Goal: Task Accomplishment & Management: Use online tool/utility

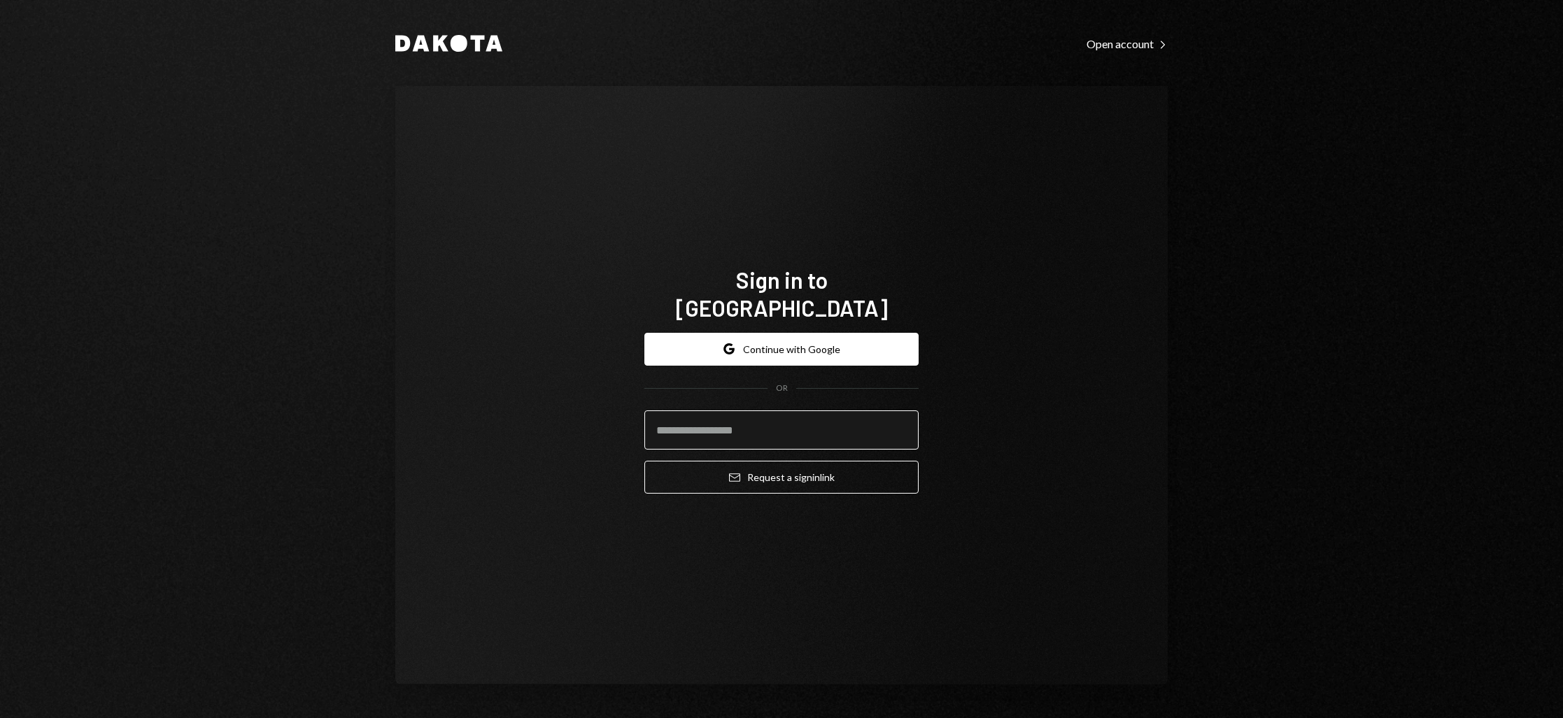
click at [762, 420] on input "email" at bounding box center [781, 430] width 274 height 39
type input "**********"
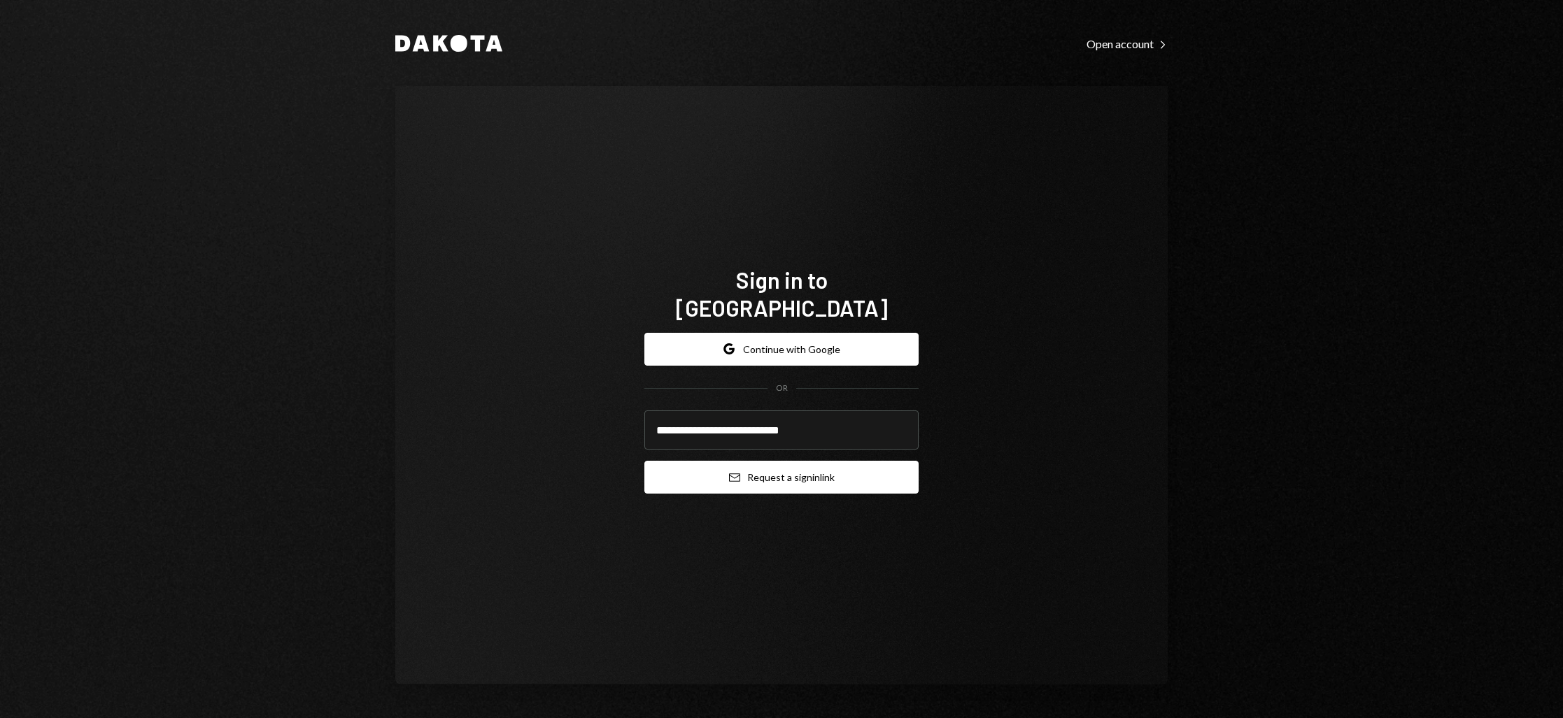
click at [783, 461] on button "Email Request a sign in link" at bounding box center [781, 477] width 274 height 33
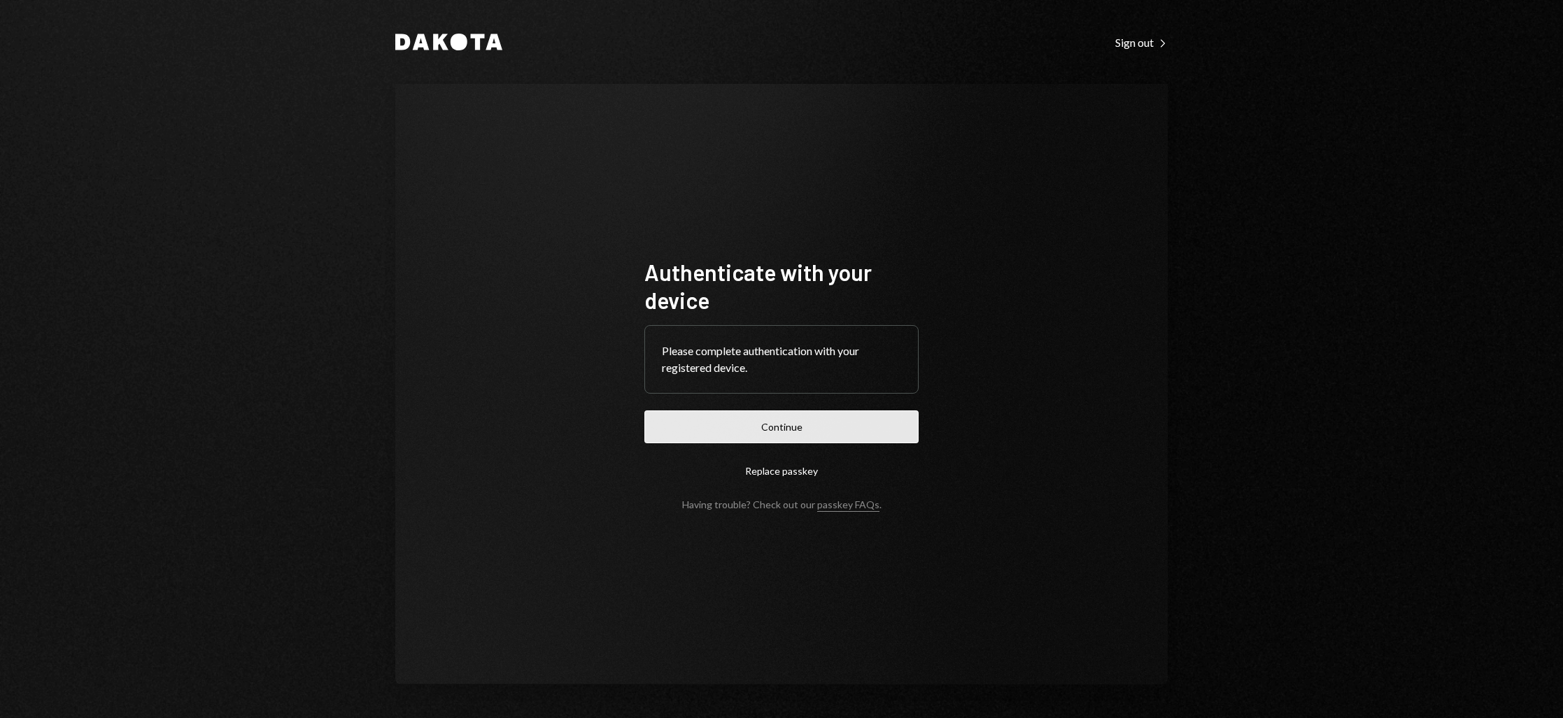
click at [778, 430] on button "Continue" at bounding box center [781, 427] width 274 height 33
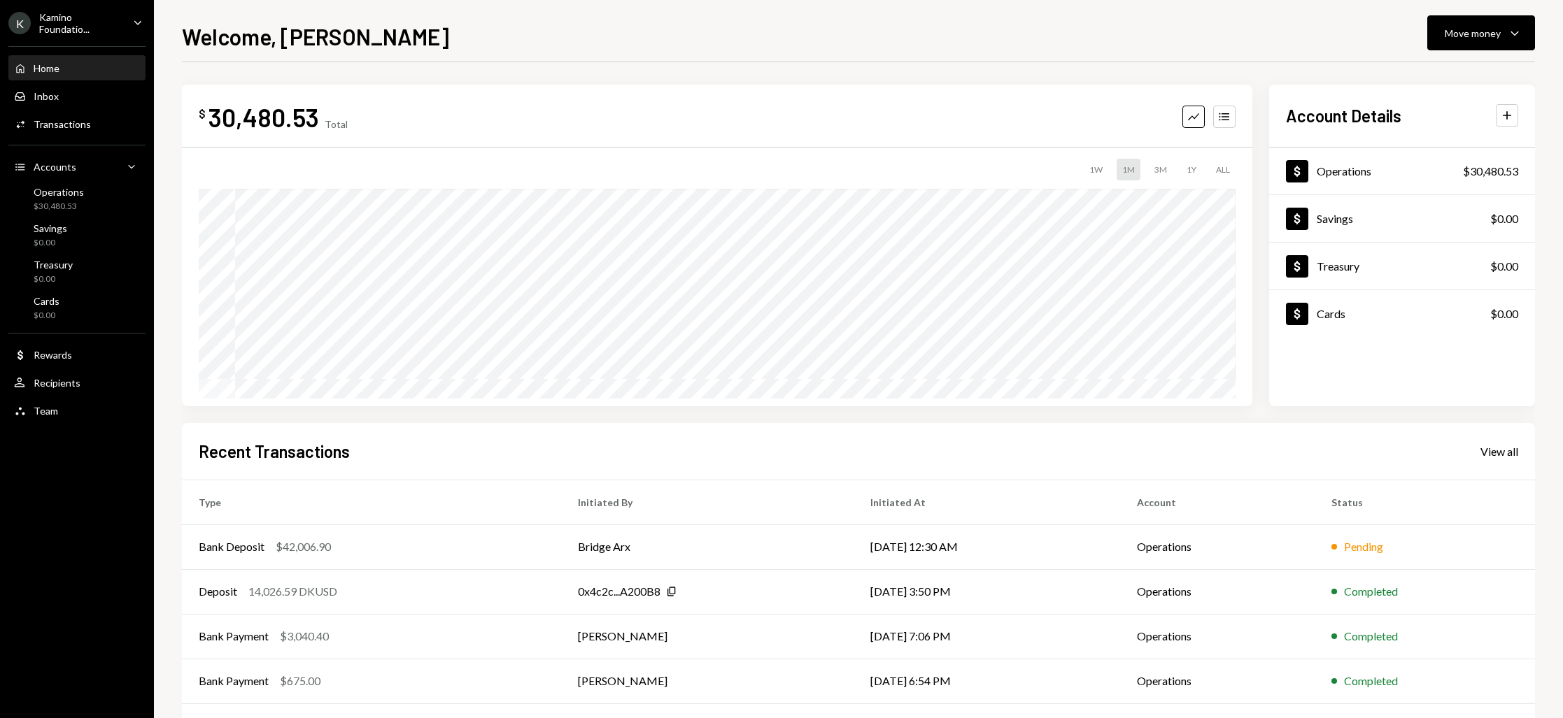
scroll to position [58, 0]
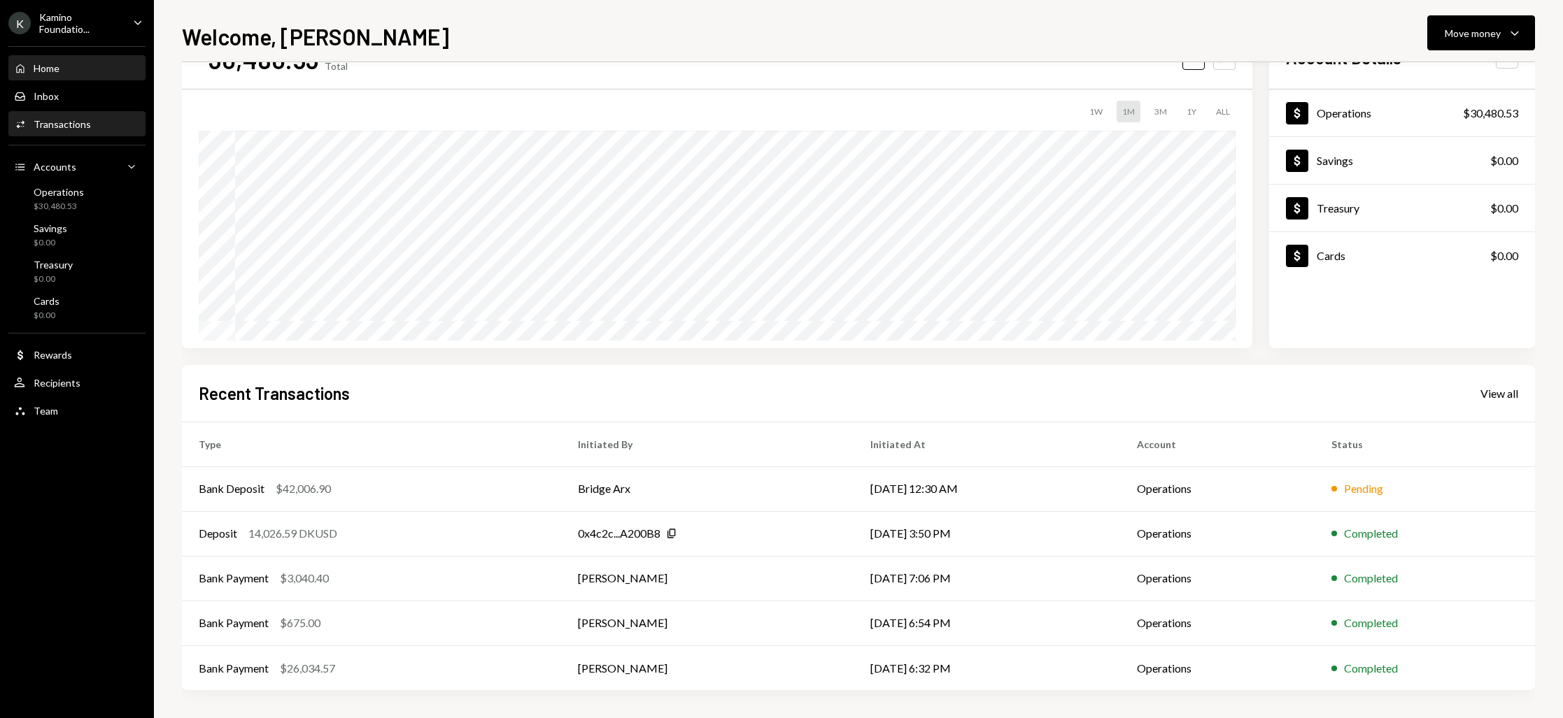
click at [52, 133] on div "Activities Transactions" at bounding box center [77, 125] width 126 height 24
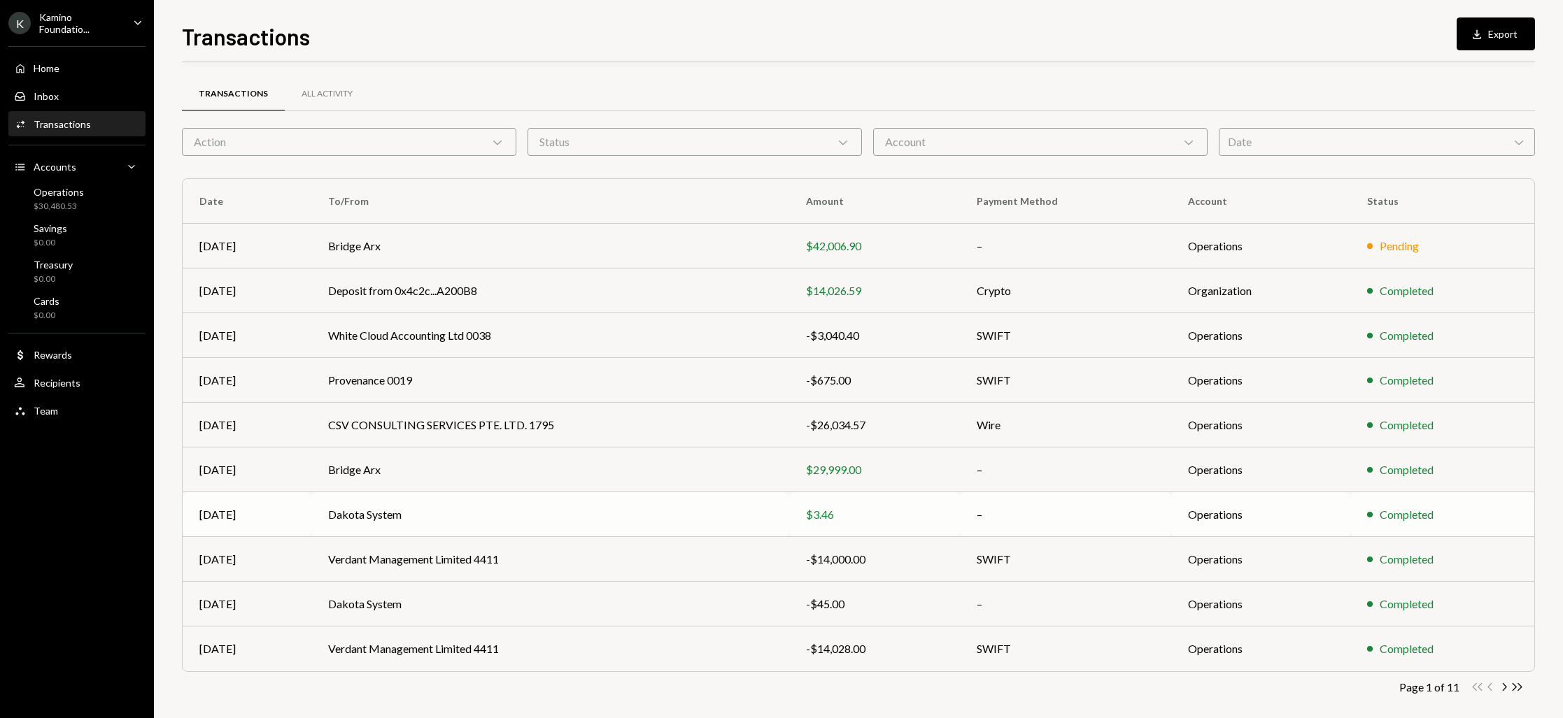
scroll to position [12, 0]
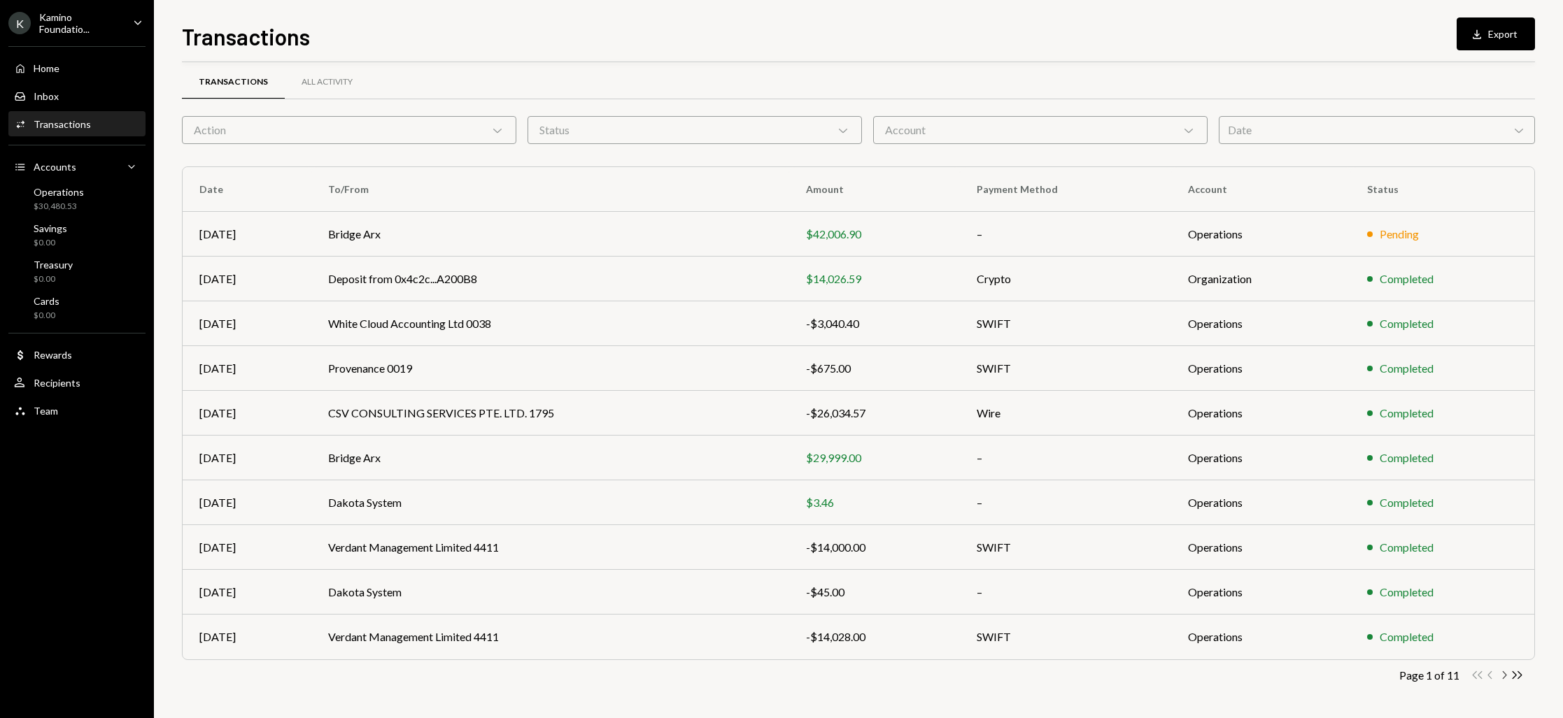
click at [1507, 675] on icon "Chevron Right" at bounding box center [1503, 675] width 13 height 13
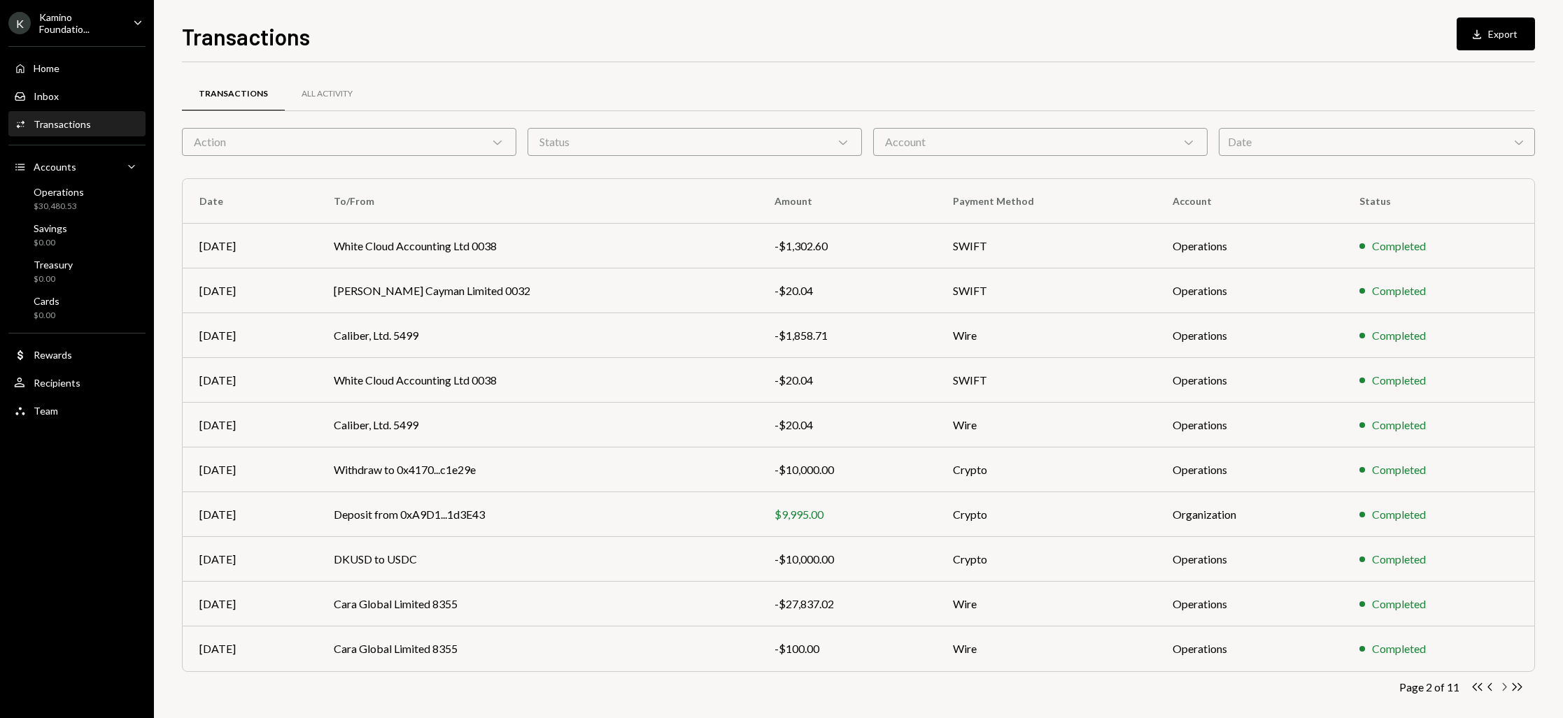
click at [1504, 685] on icon "button" at bounding box center [1505, 687] width 4 height 8
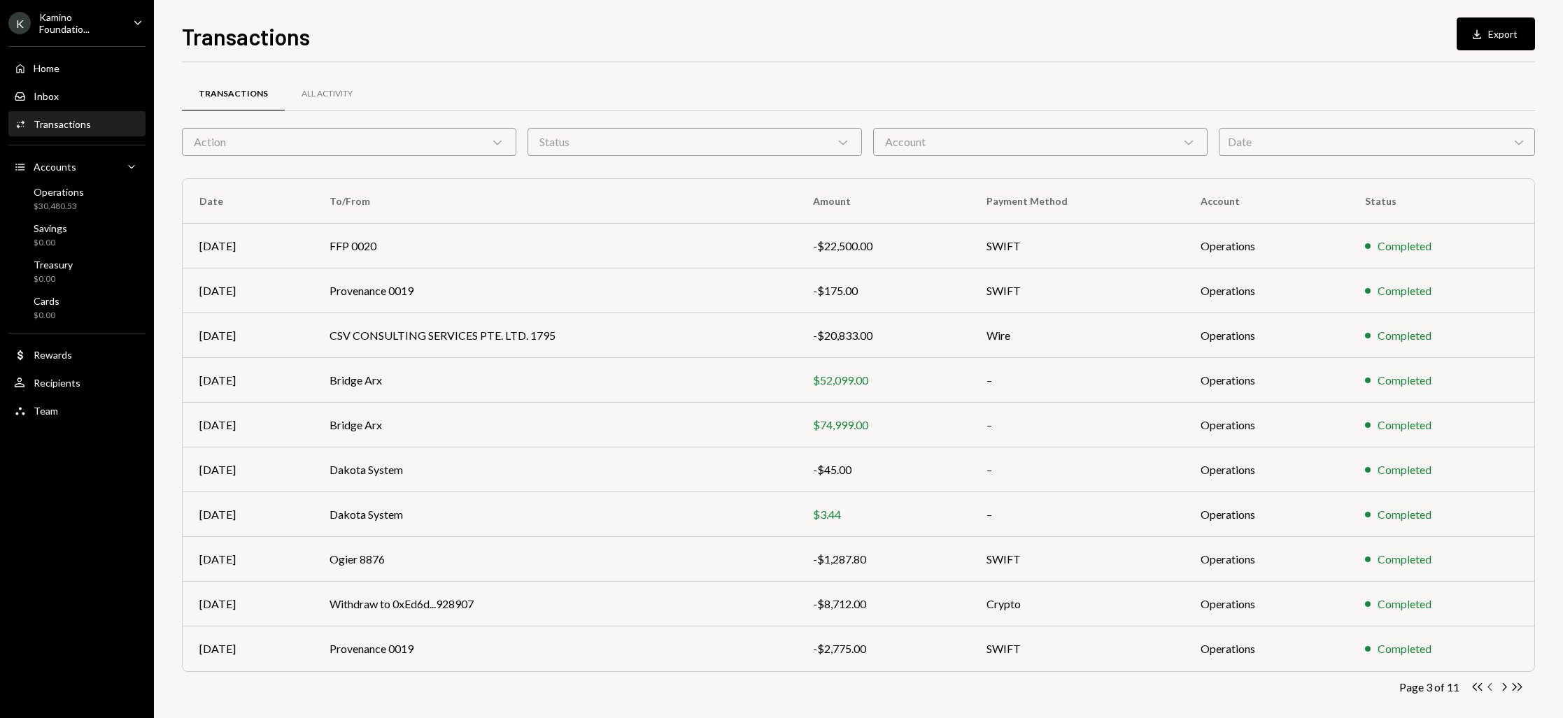
click at [1488, 687] on icon "button" at bounding box center [1489, 687] width 4 height 8
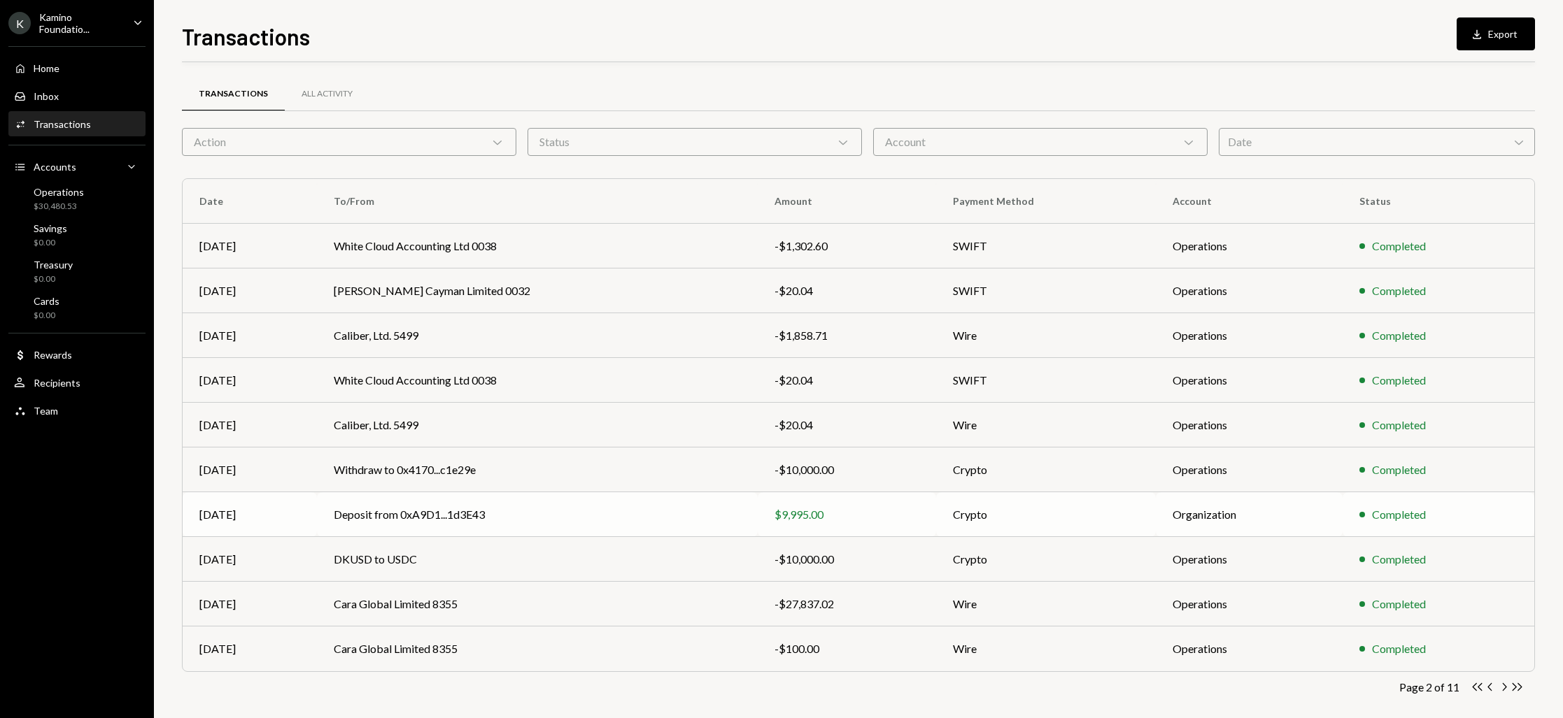
scroll to position [12, 0]
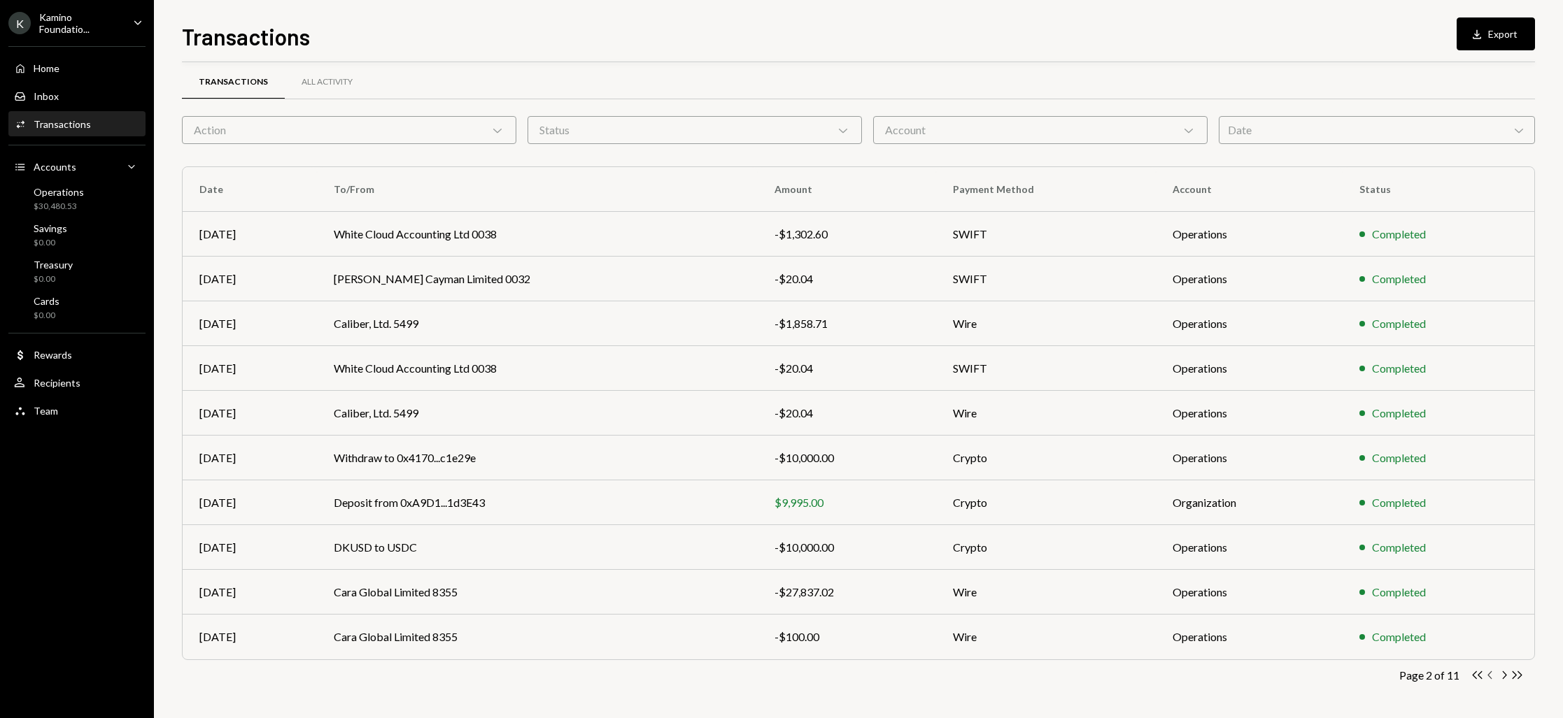
click at [1491, 677] on icon "Chevron Left" at bounding box center [1490, 675] width 13 height 13
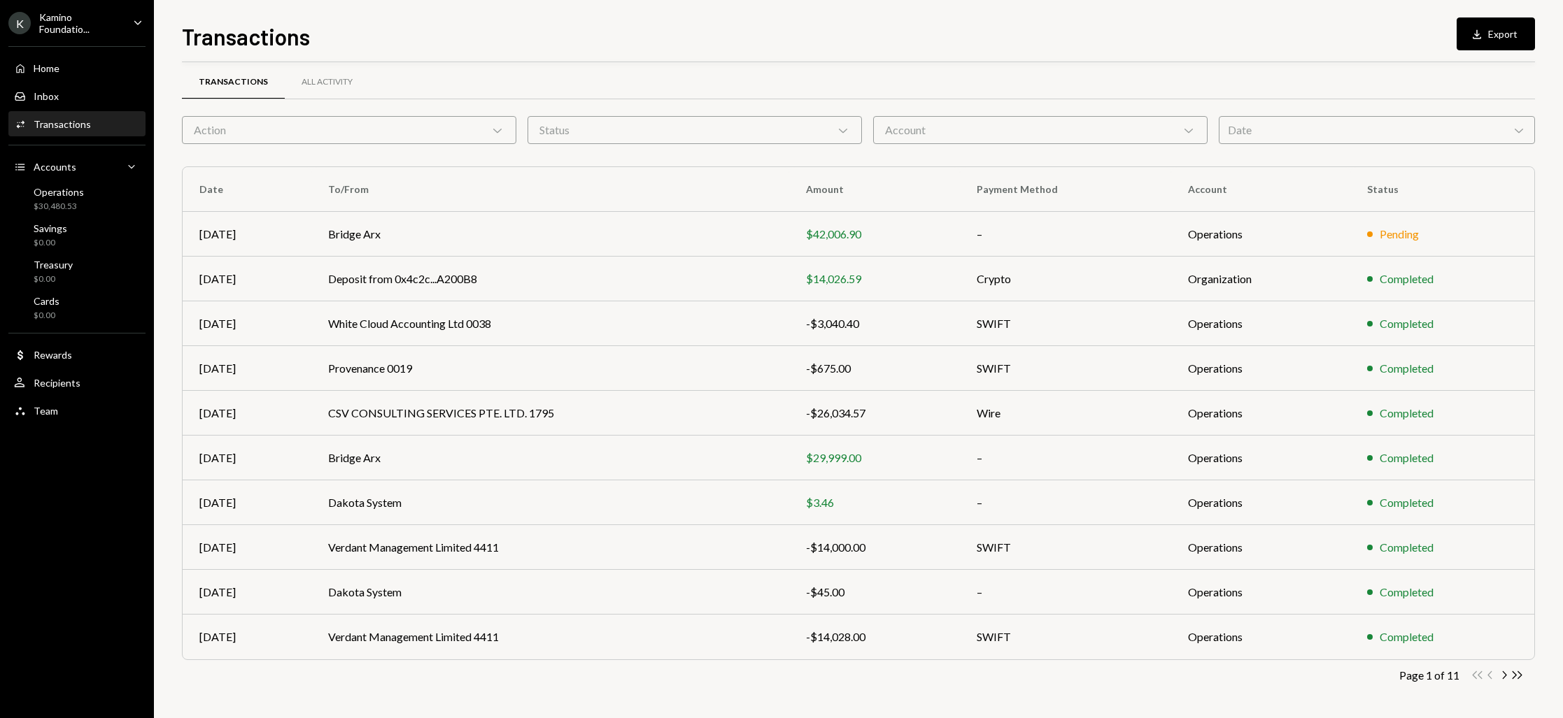
click at [962, 130] on div "Account Chevron Down" at bounding box center [1040, 130] width 334 height 28
click at [610, 126] on div "Status Chevron Down" at bounding box center [694, 130] width 334 height 28
click at [446, 131] on div "Action Chevron Down" at bounding box center [349, 130] width 334 height 28
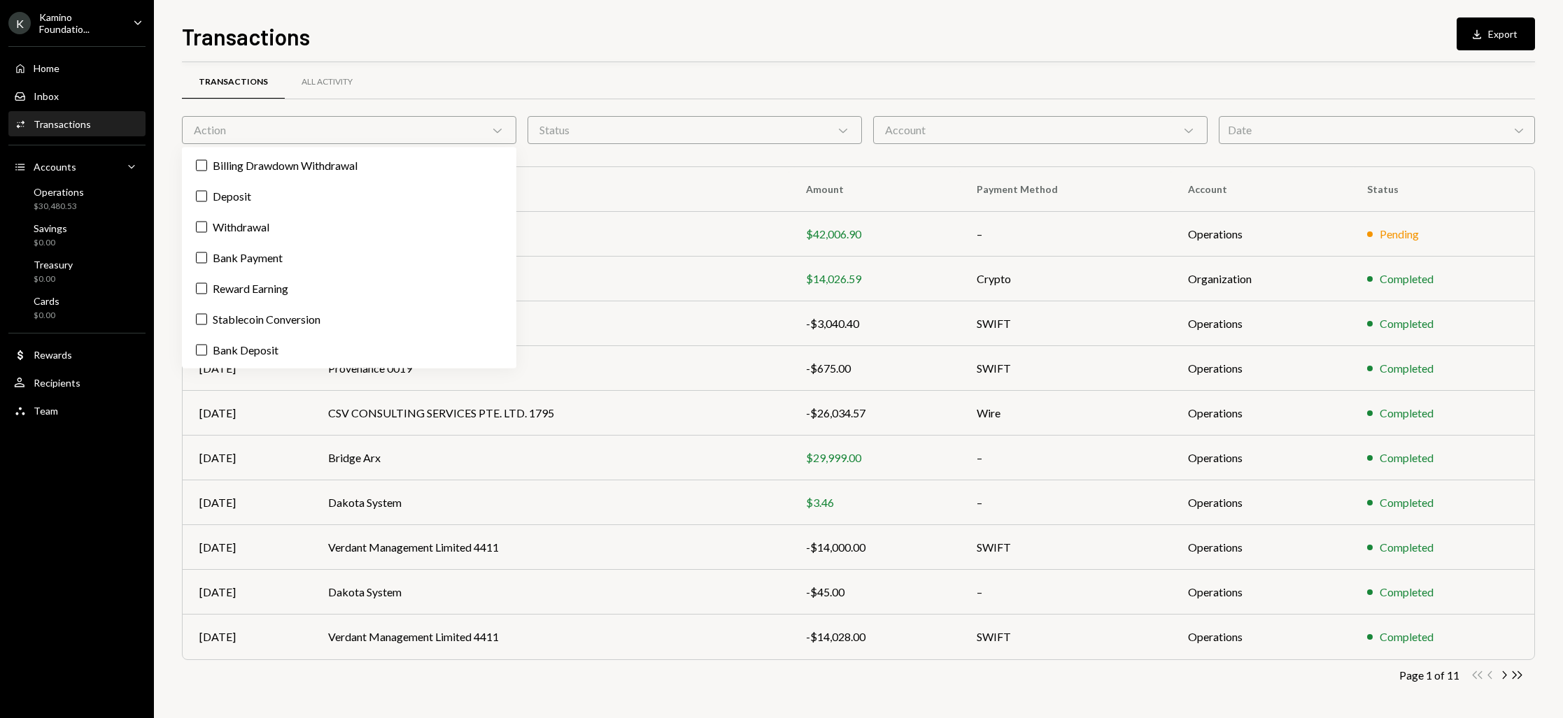
click at [586, 40] on div "Transactions Download Export" at bounding box center [858, 35] width 1353 height 31
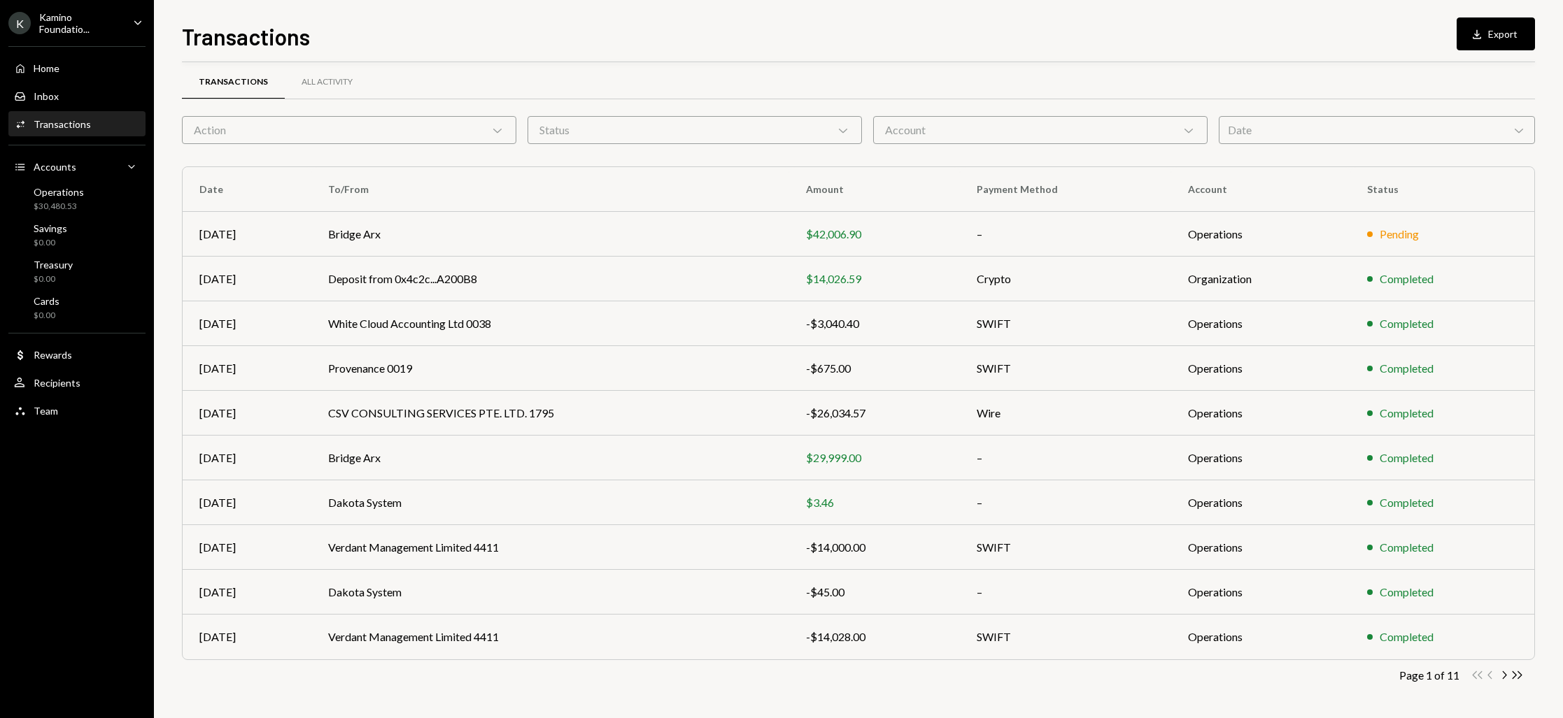
click at [336, 125] on div "Action Chevron Down" at bounding box center [349, 130] width 334 height 28
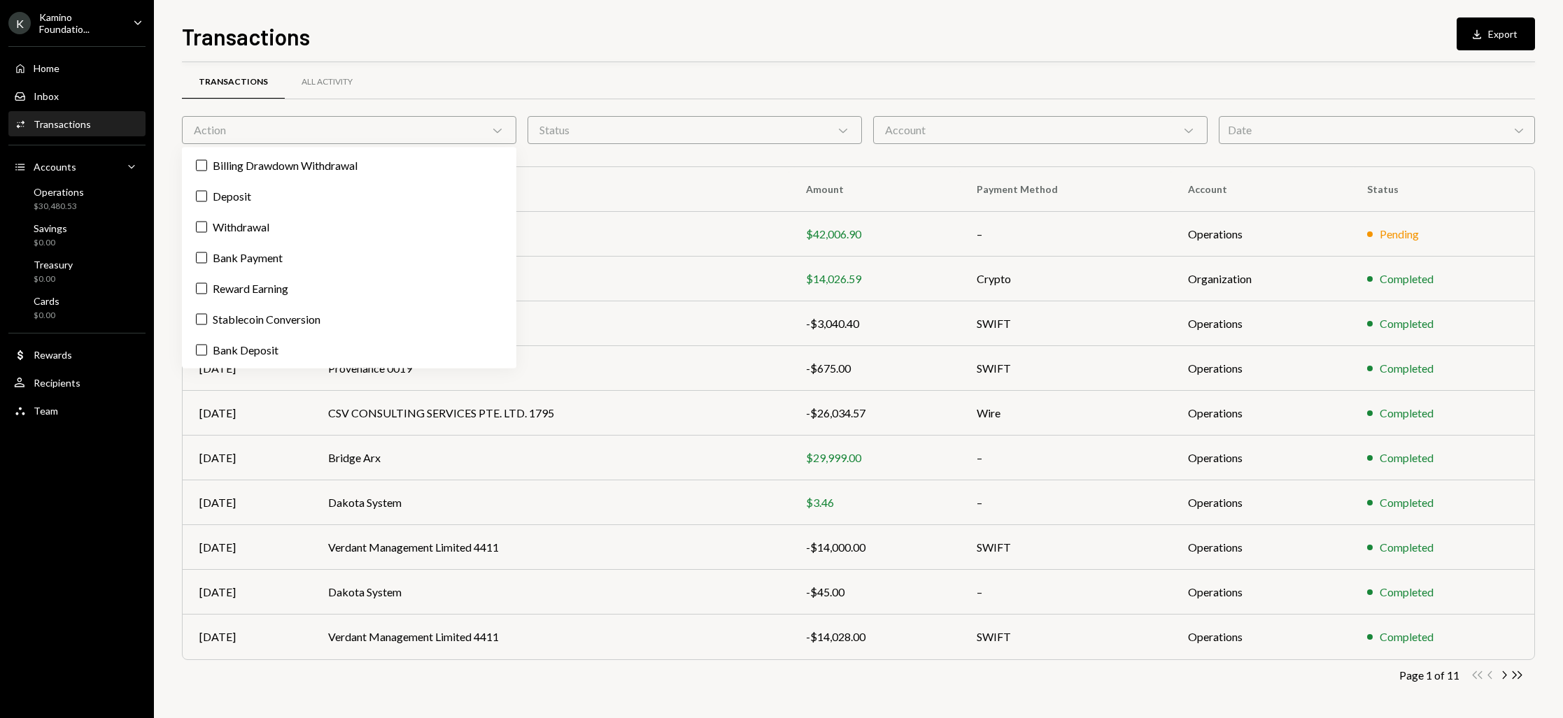
click at [566, 40] on div "Transactions Download Export" at bounding box center [858, 35] width 1353 height 31
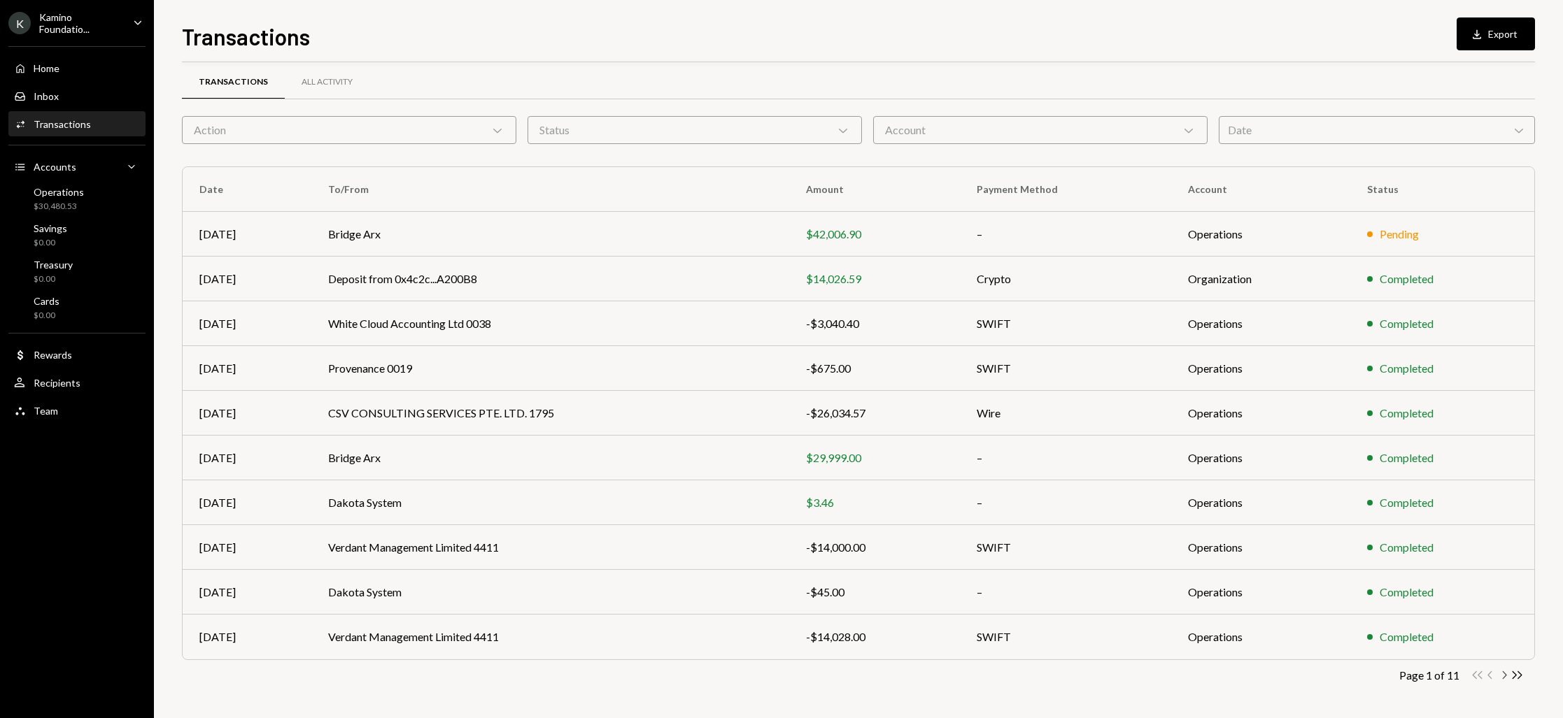
click at [1503, 674] on icon "Chevron Right" at bounding box center [1503, 675] width 13 height 13
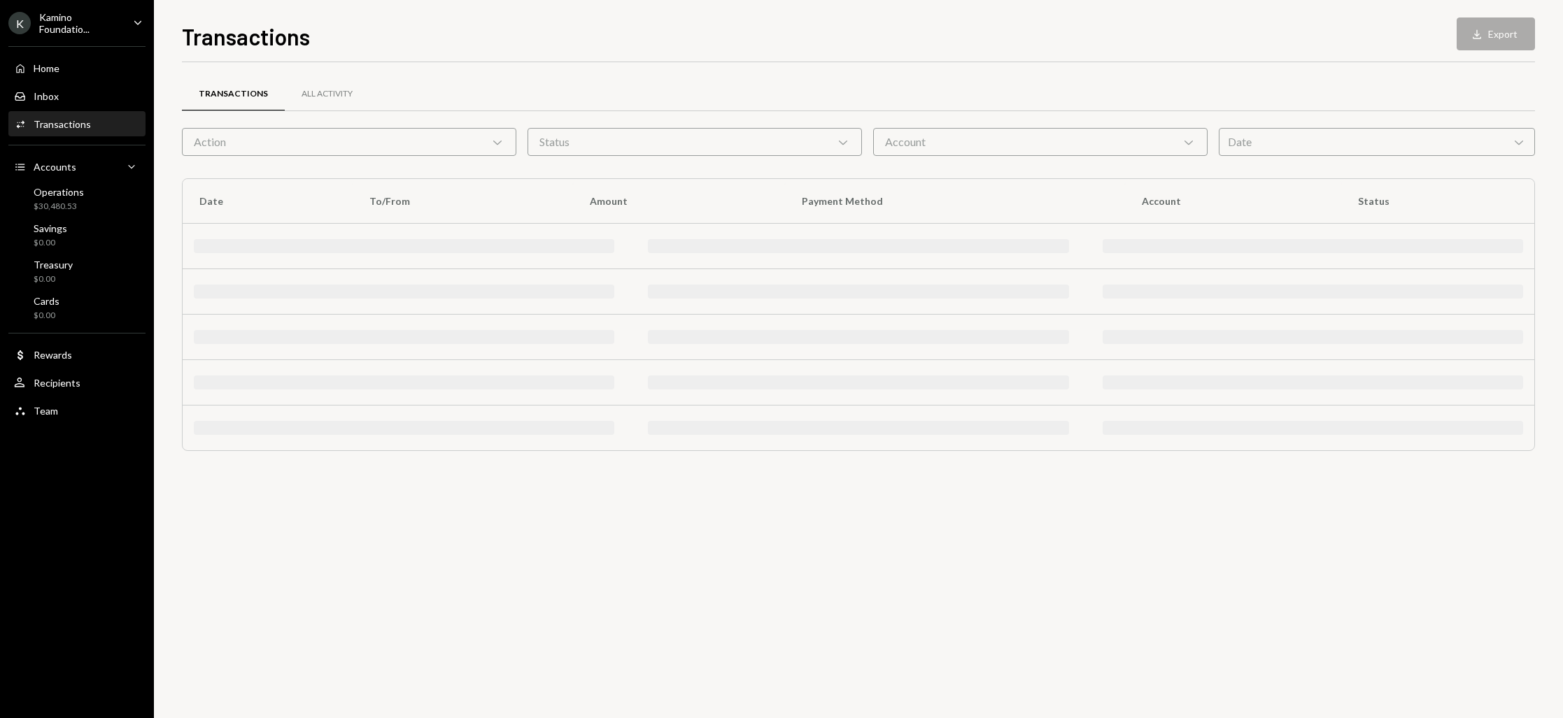
scroll to position [0, 0]
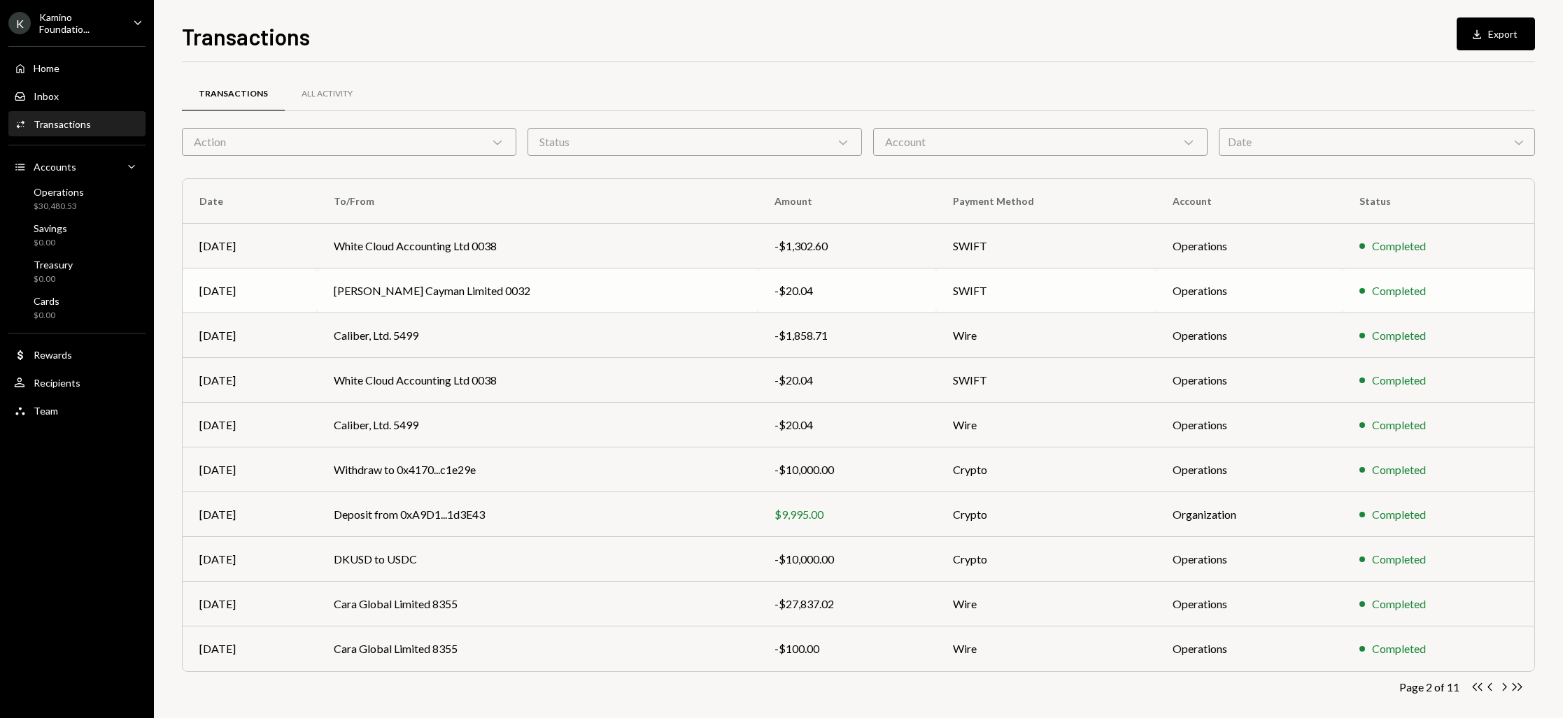
click at [388, 292] on td "Carey Olsen Cayman Limited 0032" at bounding box center [537, 291] width 441 height 45
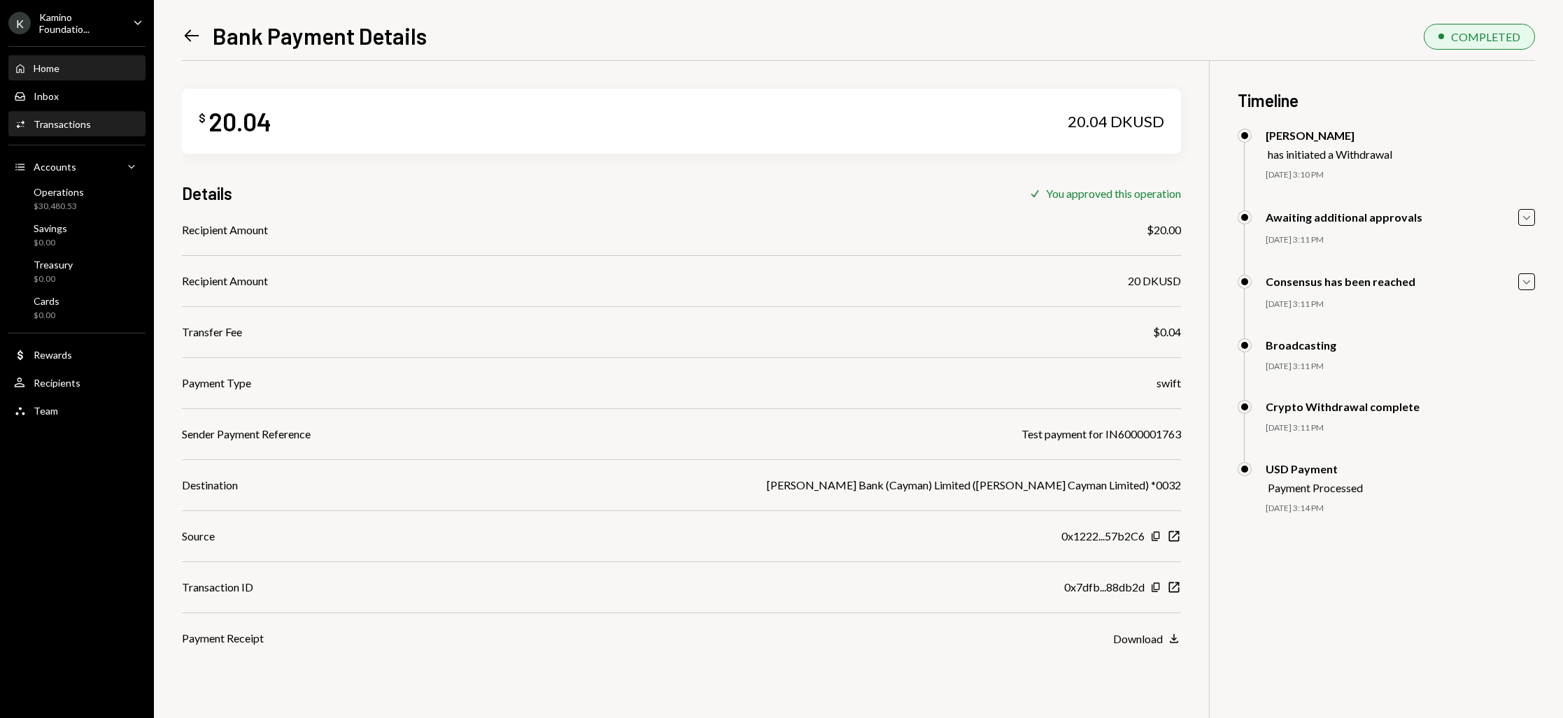
click at [42, 69] on div "Home" at bounding box center [47, 68] width 26 height 12
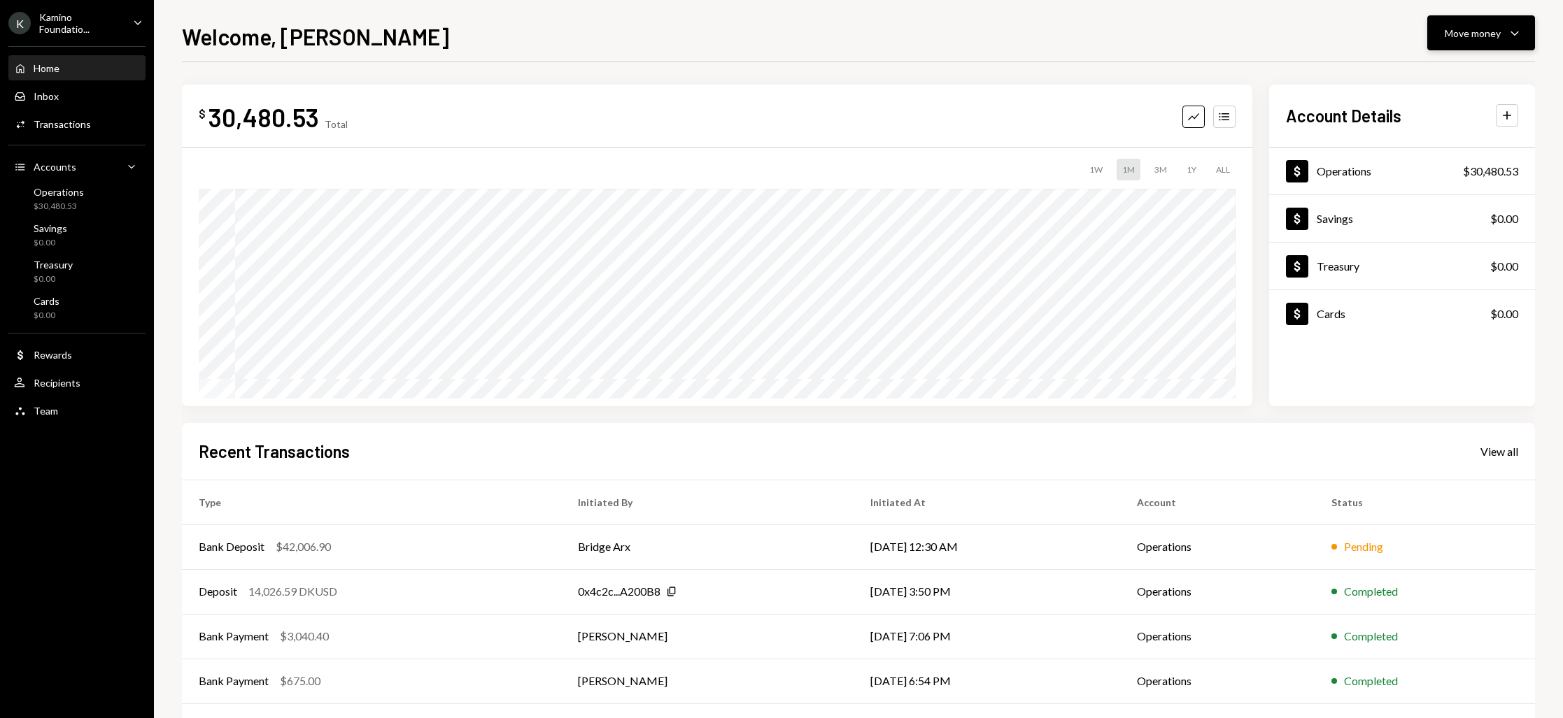
click at [1480, 34] on div "Move money" at bounding box center [1473, 33] width 56 height 15
click at [1426, 80] on div "Send" at bounding box center [1470, 75] width 102 height 15
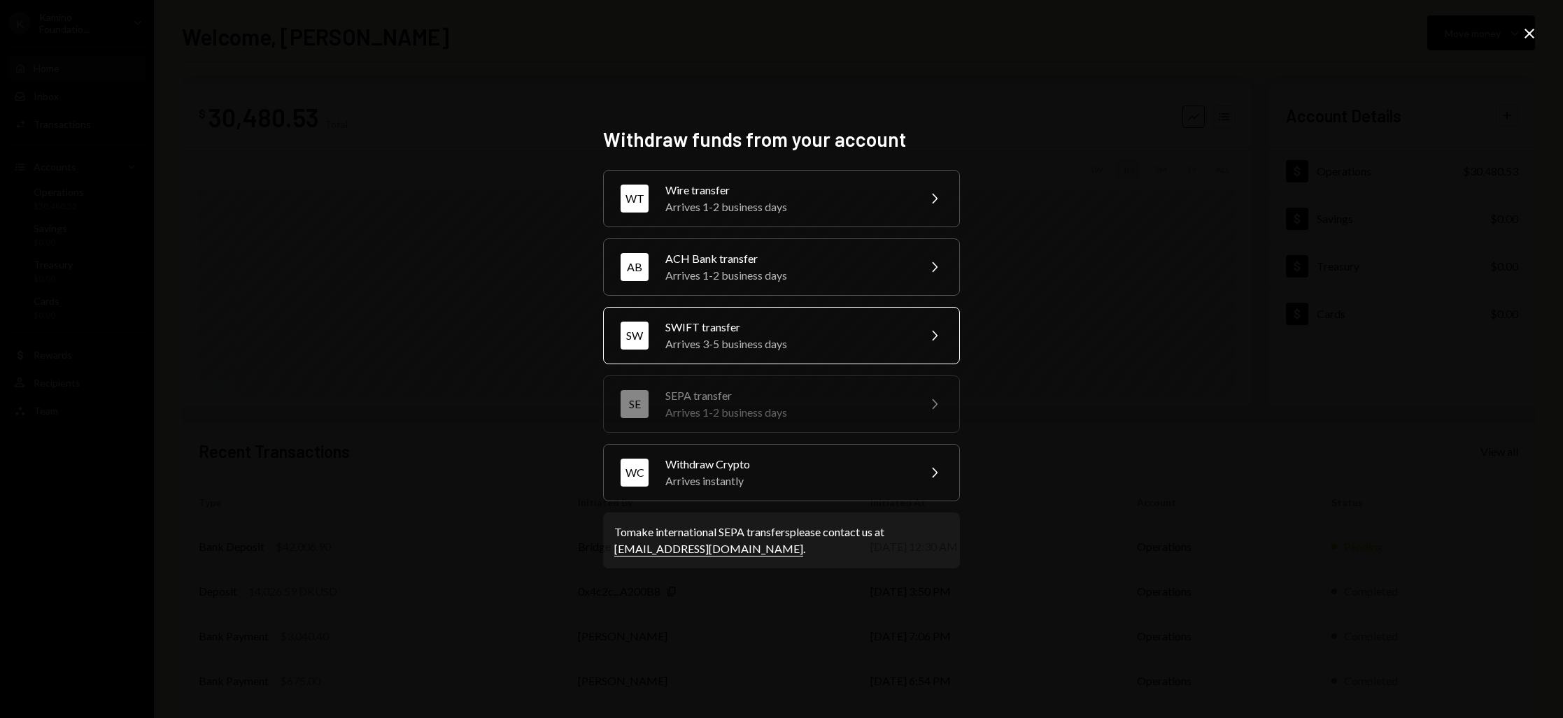
click at [927, 336] on icon "Chevron Right" at bounding box center [933, 335] width 17 height 17
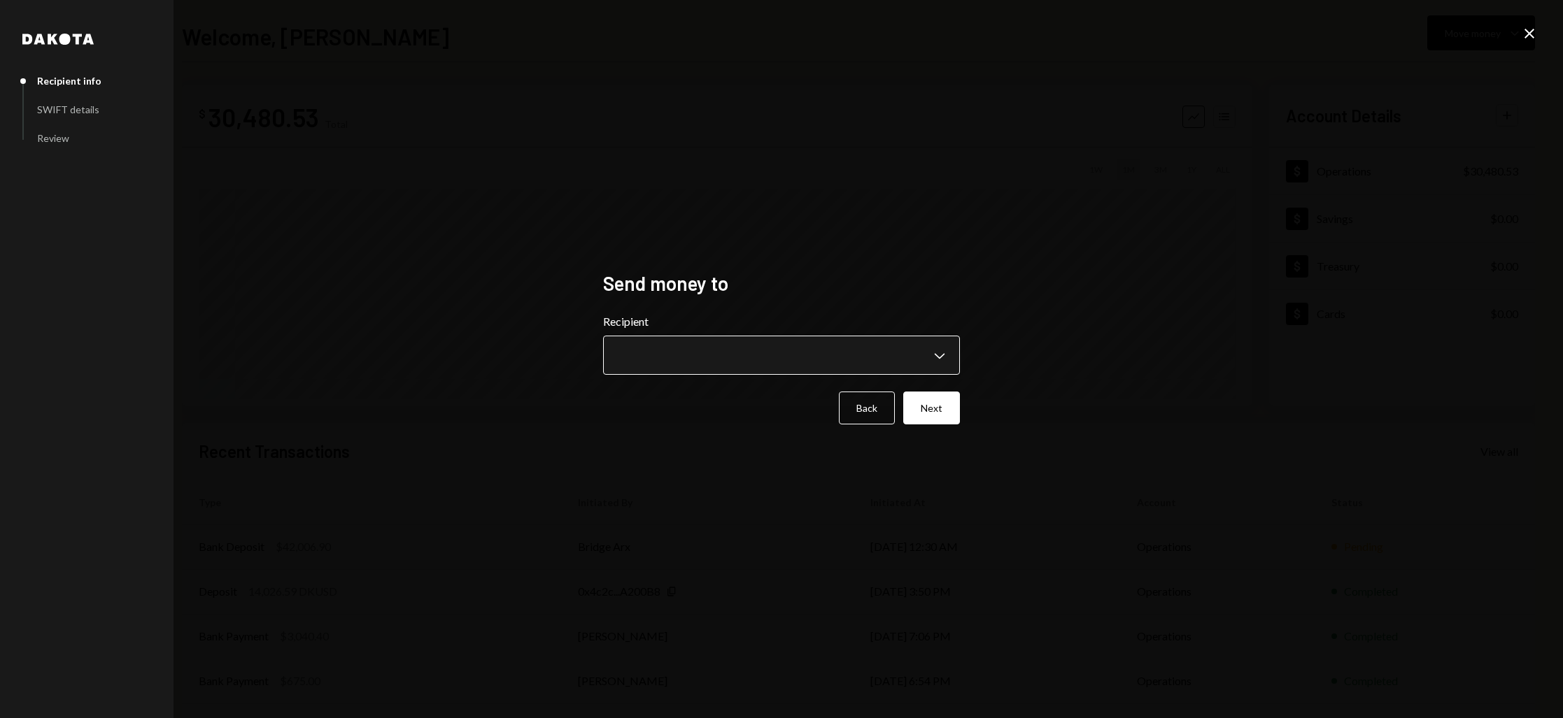
click at [941, 359] on body "**********" at bounding box center [781, 359] width 1563 height 718
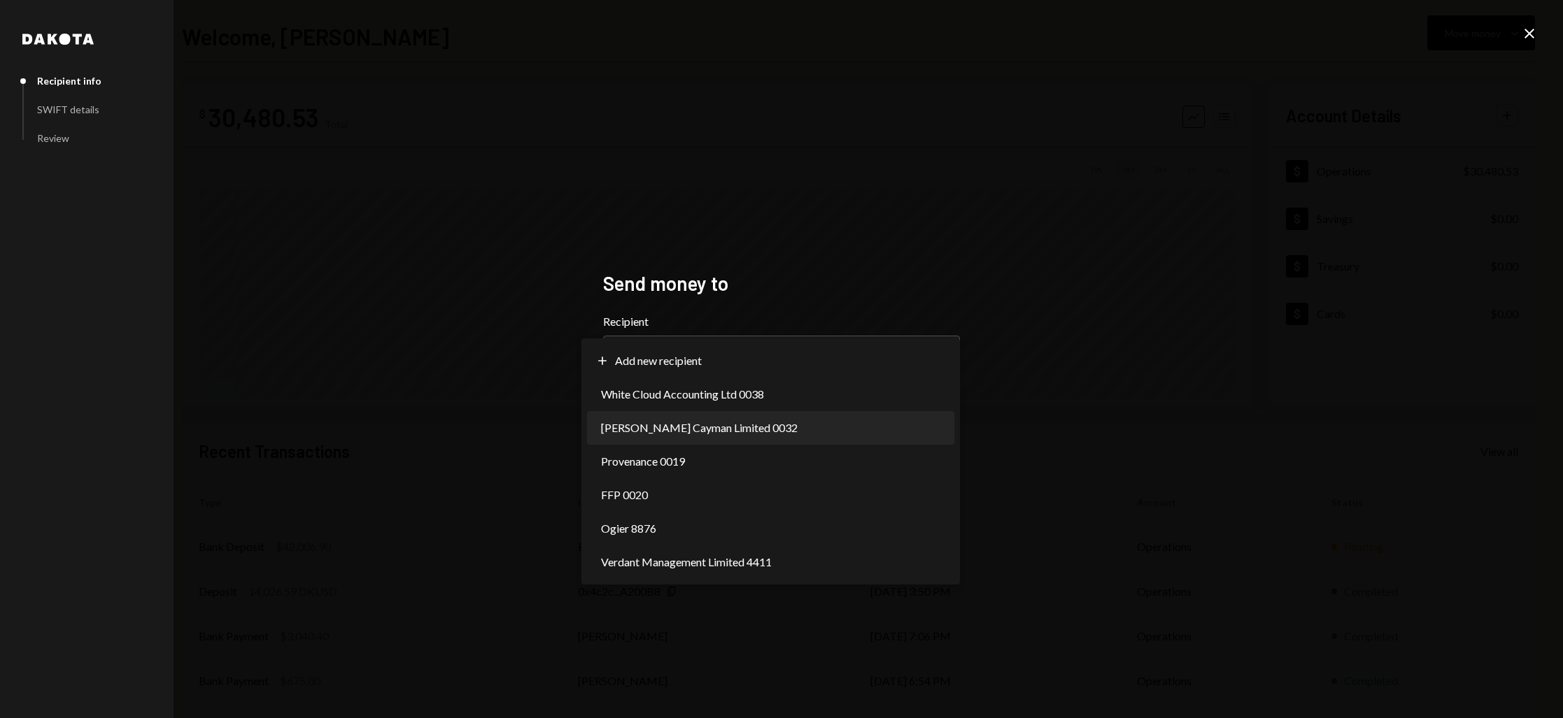
select select "**********"
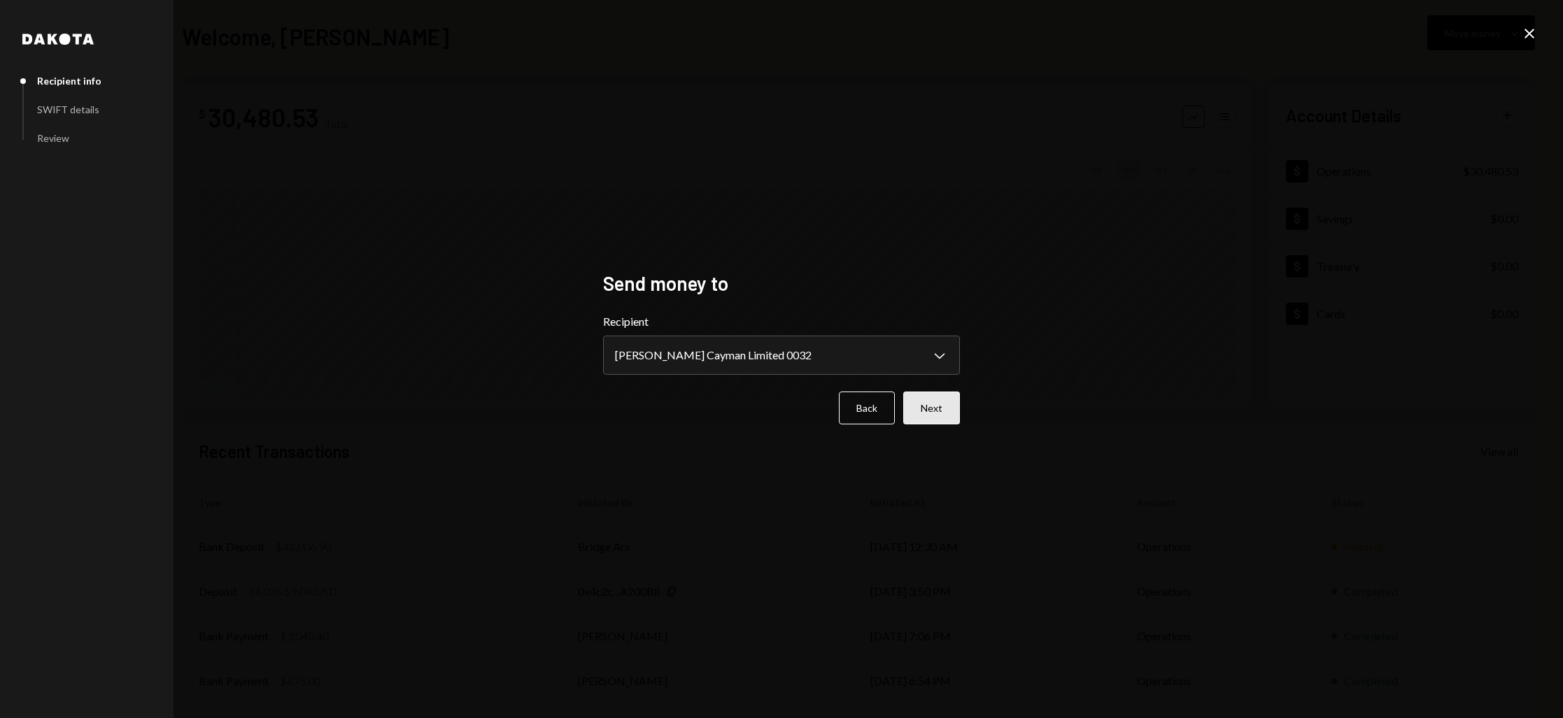
click at [944, 411] on button "Next" at bounding box center [931, 408] width 57 height 33
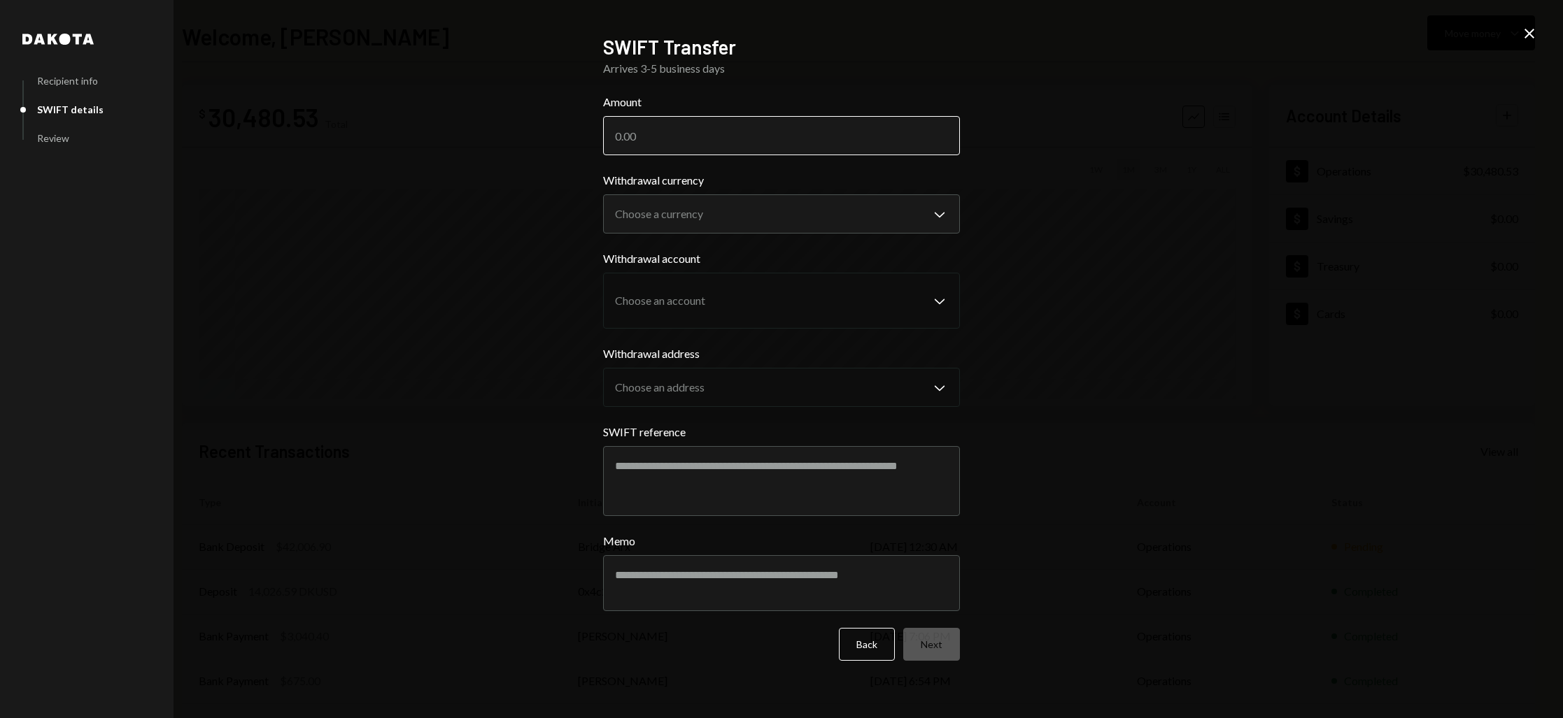
click at [633, 137] on input "Amount" at bounding box center [781, 135] width 357 height 39
paste input "42006.90"
type input "42006.90"
click at [925, 213] on body "K Kamino Foundatio... Caret Down Home Home Inbox Inbox Activities Transactions …" at bounding box center [781, 359] width 1563 height 718
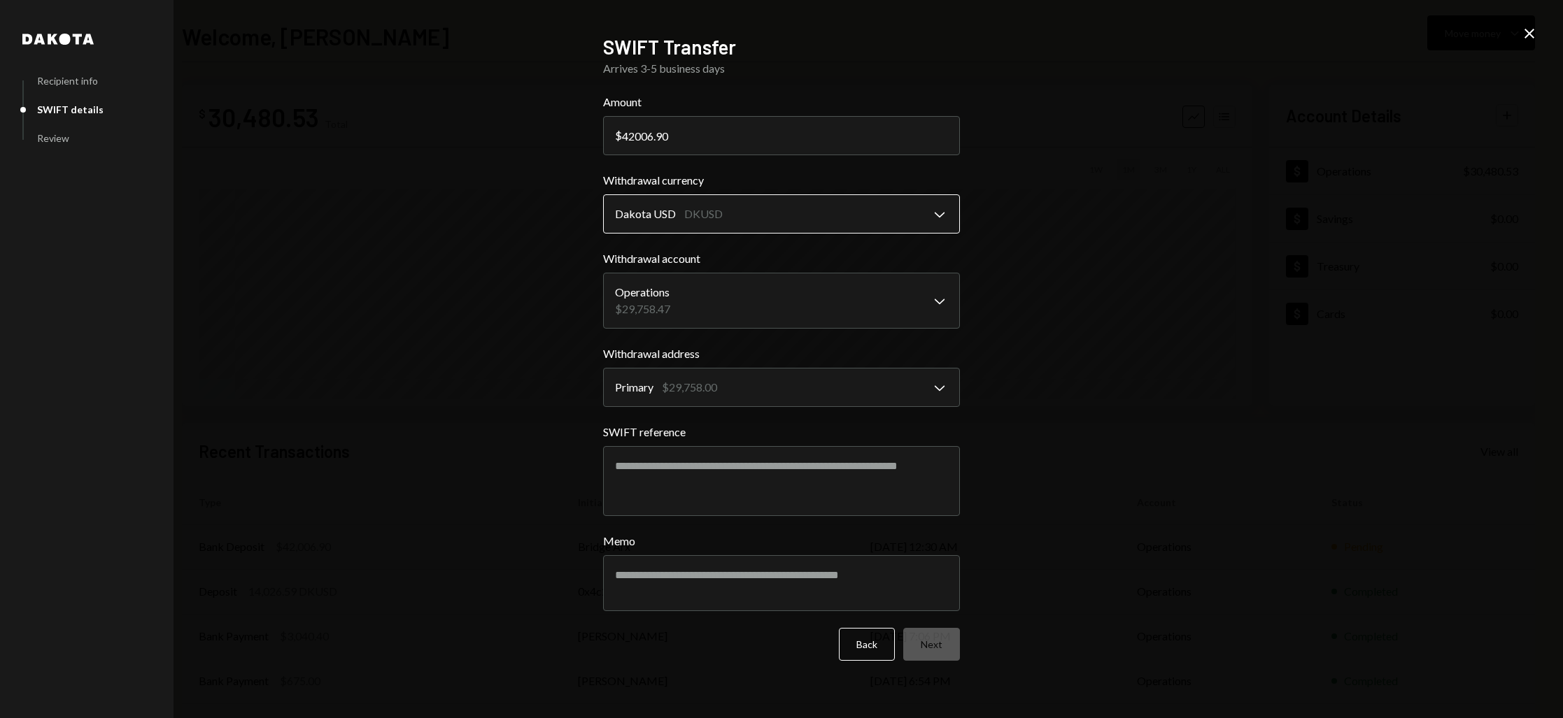
click at [936, 218] on body "**********" at bounding box center [781, 359] width 1563 height 718
select select "****"
click at [873, 650] on button "Back" at bounding box center [867, 644] width 56 height 33
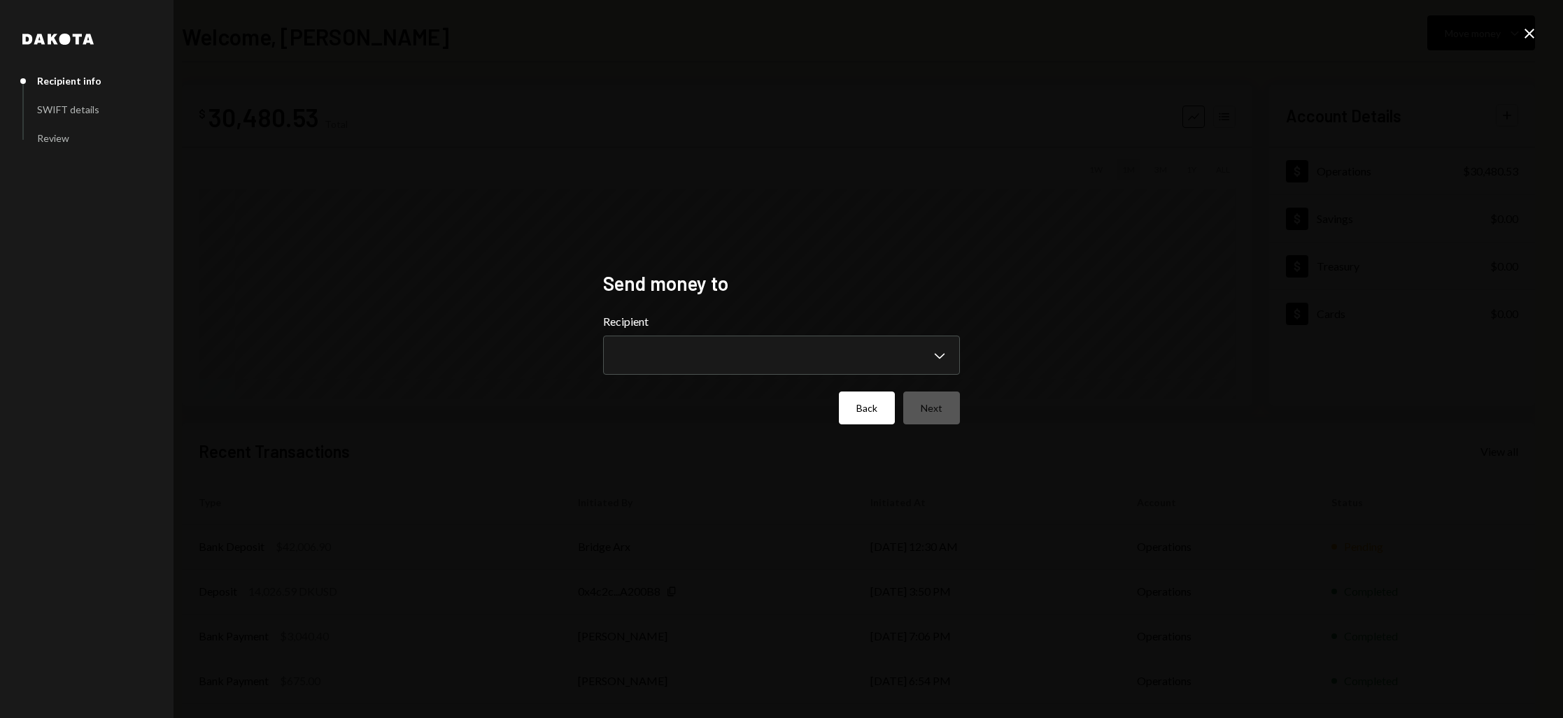
click at [867, 418] on button "Back" at bounding box center [867, 408] width 56 height 33
